Goal: Transaction & Acquisition: Purchase product/service

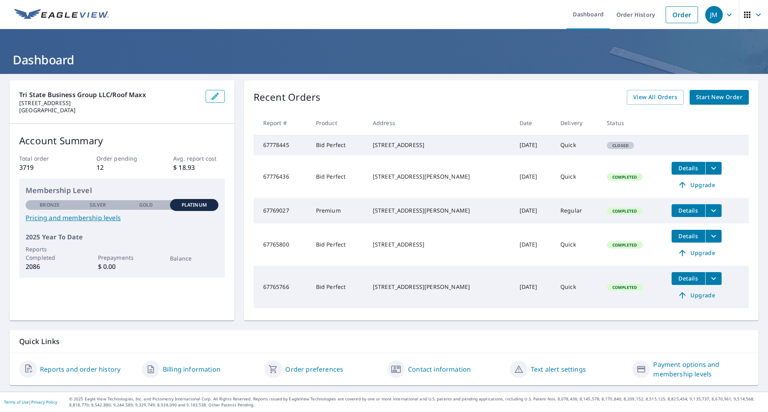
click at [727, 15] on icon "button" at bounding box center [729, 14] width 5 height 3
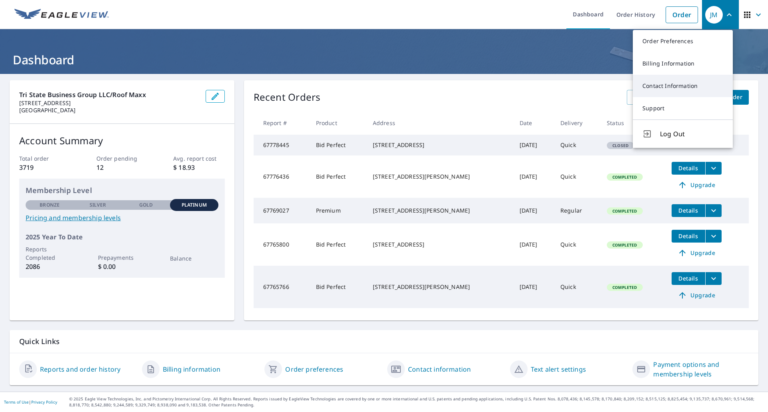
click at [678, 85] on link "Contact Information" at bounding box center [683, 86] width 100 height 22
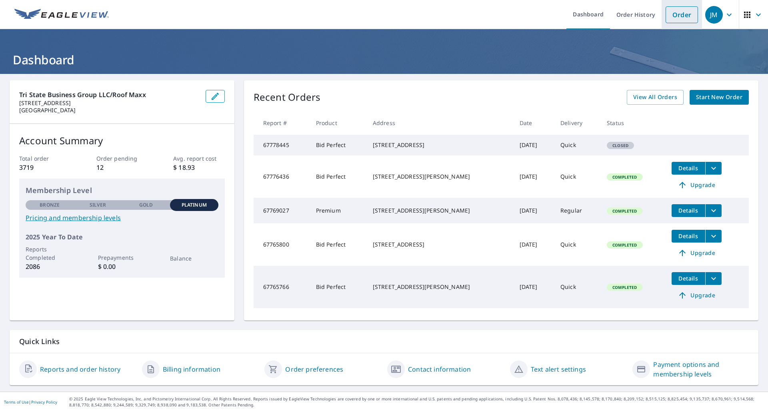
click at [675, 16] on link "Order" at bounding box center [682, 14] width 32 height 17
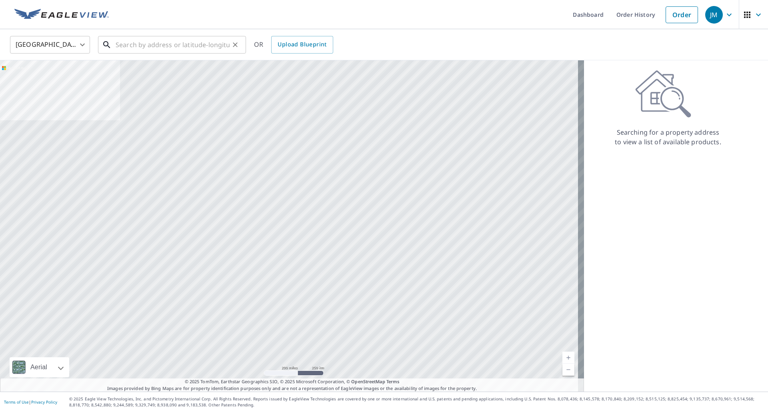
click at [205, 49] on input "text" at bounding box center [173, 45] width 114 height 22
paste input "[STREET_ADDRESS]"
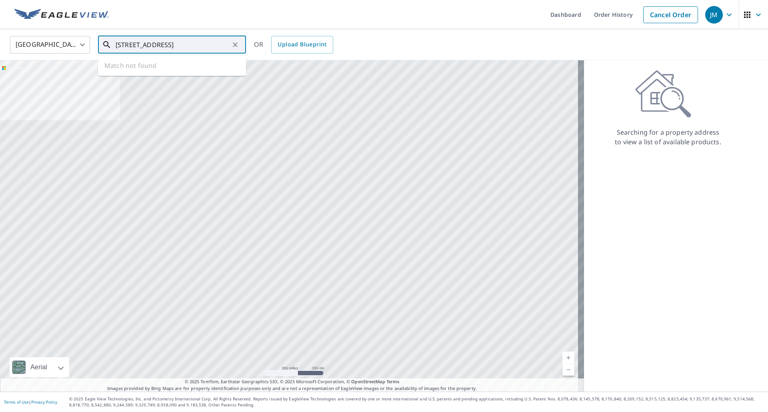
scroll to position [0, 7]
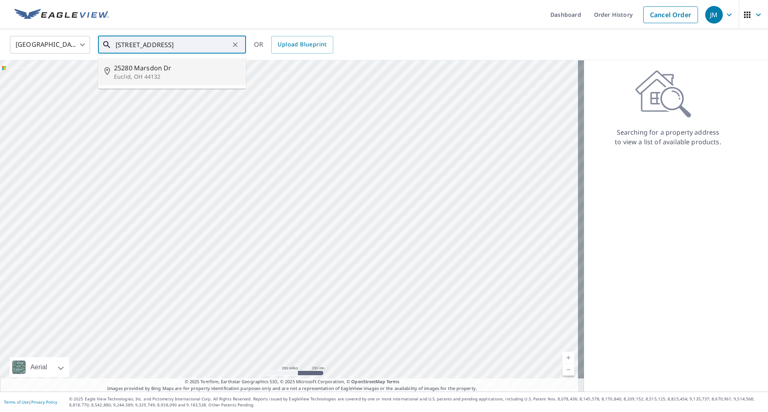
click at [185, 76] on p "Euclid, OH 44132" at bounding box center [177, 77] width 126 height 8
type input "[STREET_ADDRESS][PERSON_NAME]"
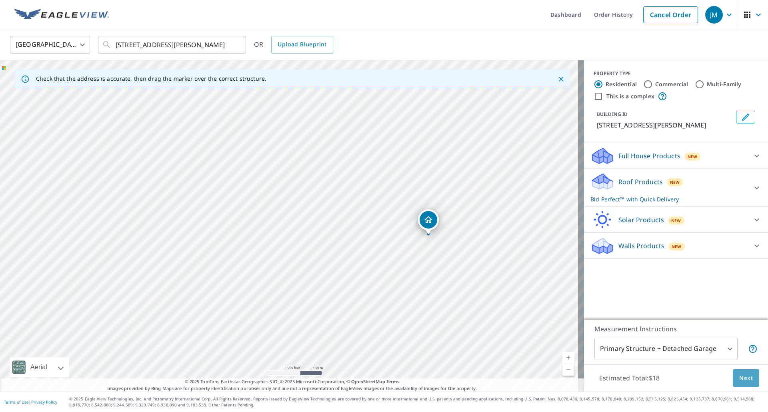
click at [749, 378] on button "Next" at bounding box center [746, 379] width 26 height 18
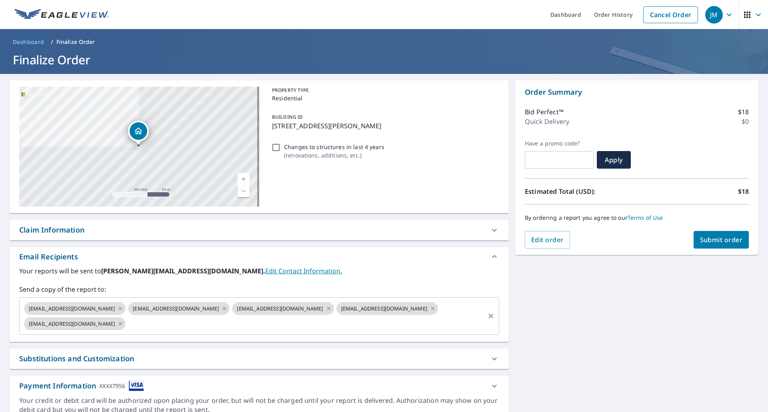
click at [221, 308] on icon at bounding box center [224, 308] width 6 height 9
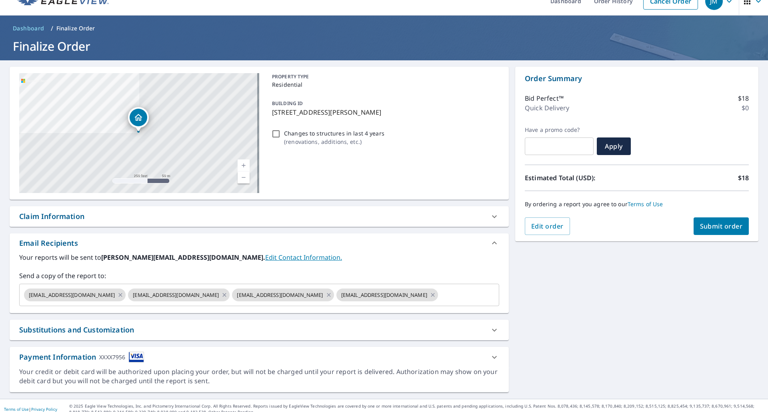
scroll to position [21, 0]
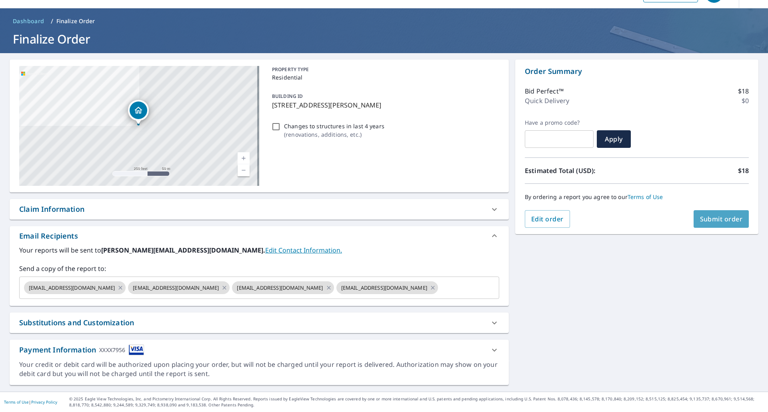
click at [705, 220] on span "Submit order" at bounding box center [721, 219] width 43 height 9
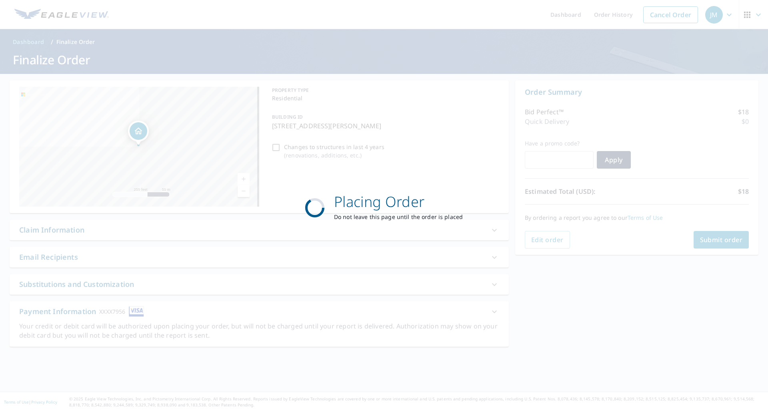
scroll to position [0, 0]
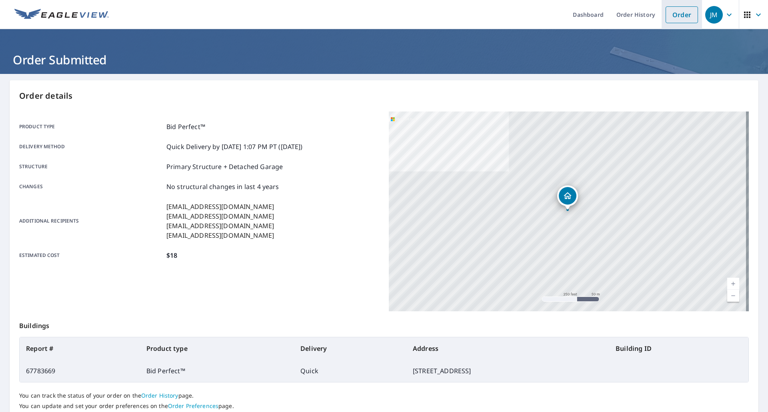
click at [677, 20] on link "Order" at bounding box center [682, 14] width 32 height 17
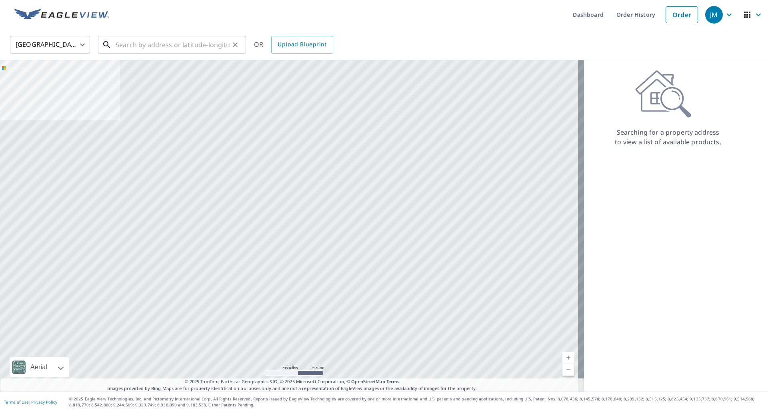
click at [191, 43] on input "text" at bounding box center [173, 45] width 114 height 22
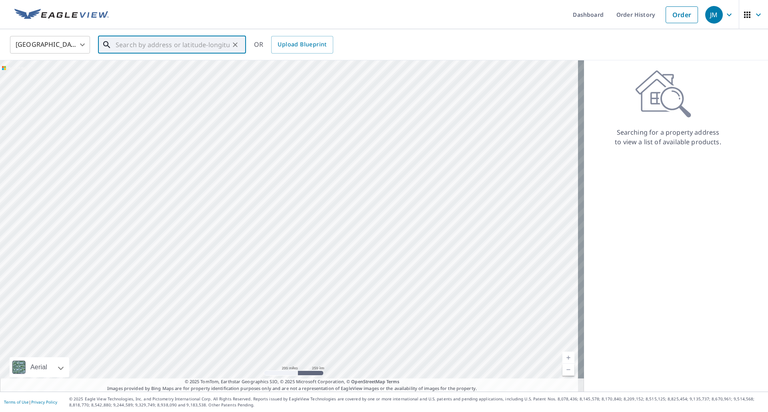
paste input "[STREET_ADDRESS][PERSON_NAME]"
click at [159, 69] on span "[STREET_ADDRESS][PERSON_NAME]" at bounding box center [177, 68] width 126 height 10
type input "[STREET_ADDRESS][PERSON_NAME]"
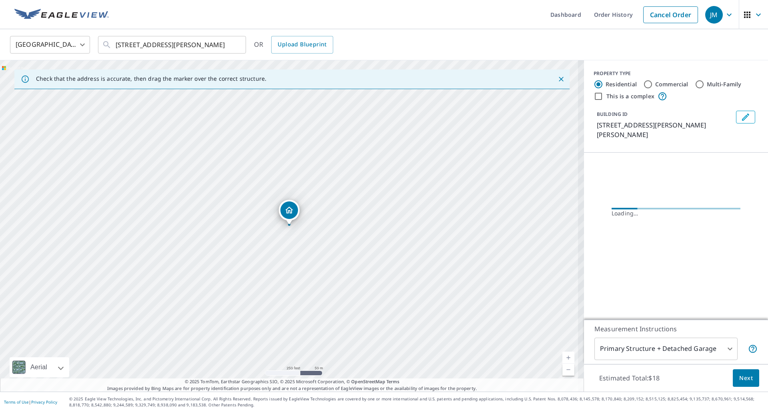
scroll to position [0, 0]
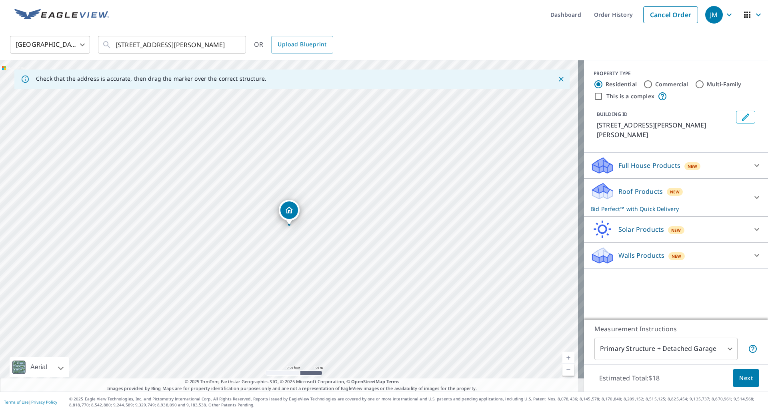
click at [739, 377] on span "Next" at bounding box center [746, 379] width 14 height 10
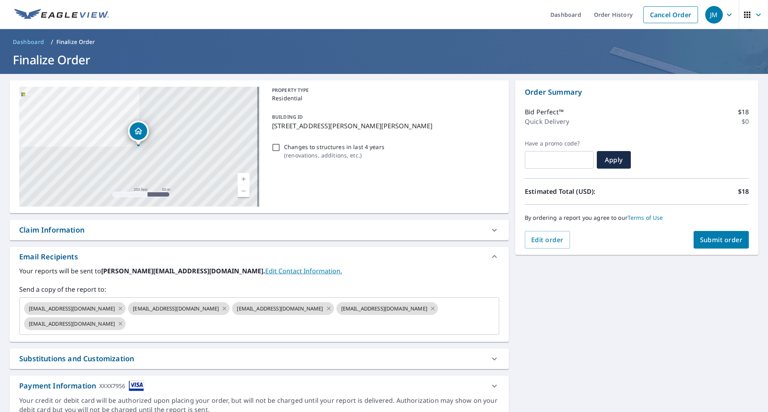
scroll to position [21, 0]
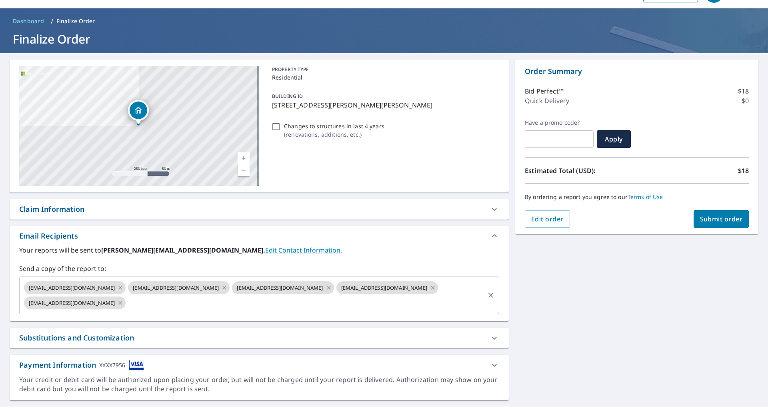
click at [221, 288] on icon at bounding box center [224, 288] width 6 height 9
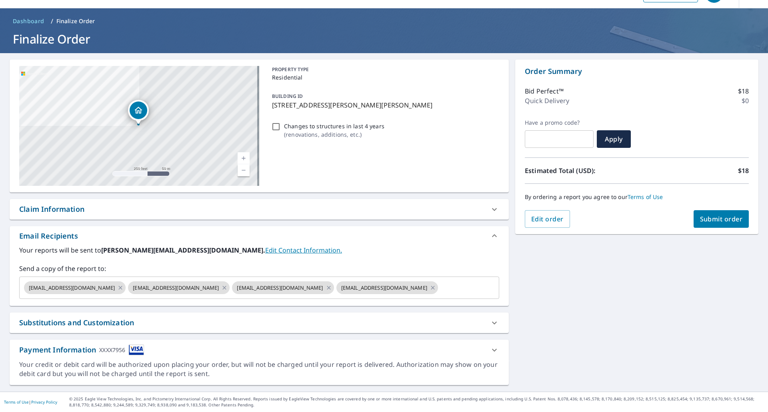
click at [111, 320] on div "Substitutions and Customization" at bounding box center [76, 323] width 115 height 11
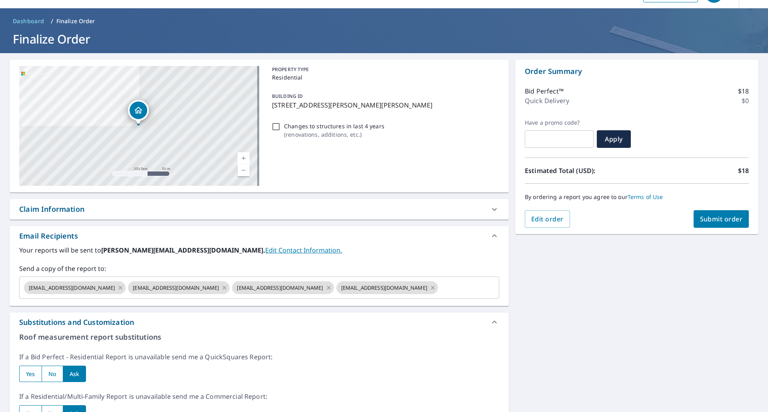
click at [265, 252] on link "Edit Contact Information." at bounding box center [303, 250] width 77 height 9
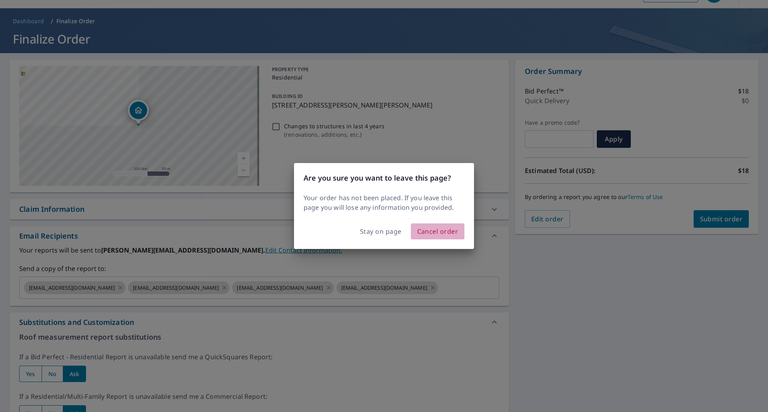
click at [425, 233] on span "Cancel order" at bounding box center [437, 231] width 41 height 11
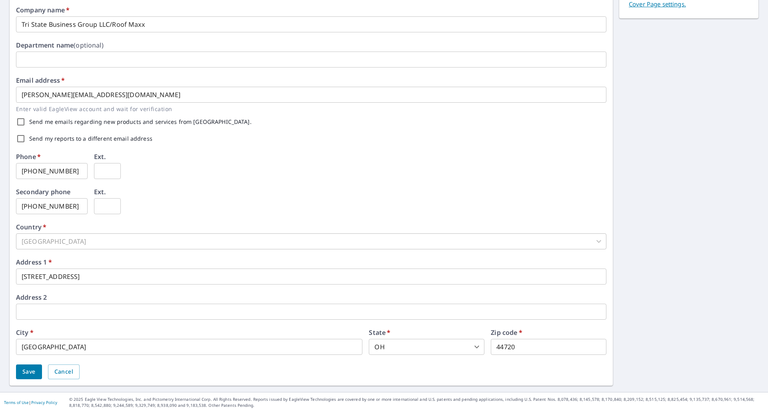
scroll to position [151, 0]
click at [67, 374] on span "Cancel" at bounding box center [63, 372] width 19 height 10
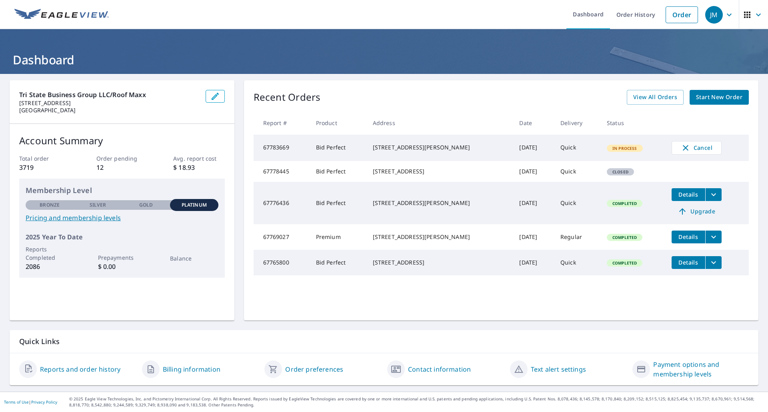
click at [727, 14] on icon "button" at bounding box center [729, 14] width 5 height 3
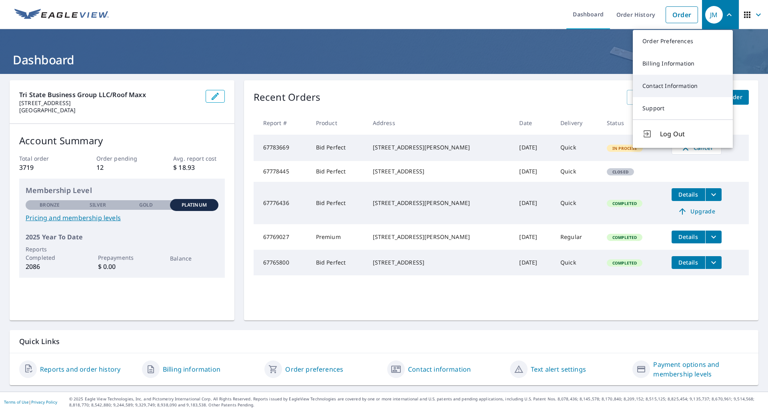
click at [681, 84] on link "Contact Information" at bounding box center [683, 86] width 100 height 22
